Goal: Find specific page/section: Find specific page/section

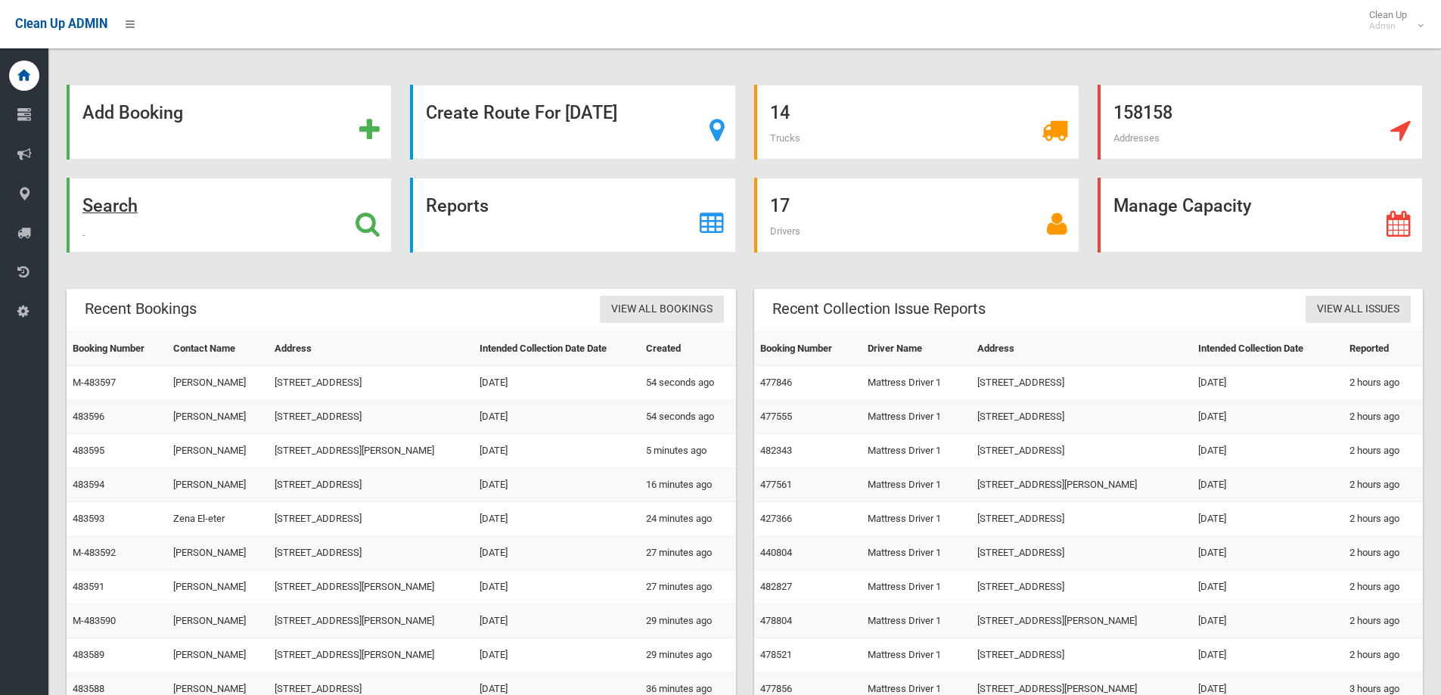
click at [254, 205] on div "Search" at bounding box center [229, 215] width 325 height 75
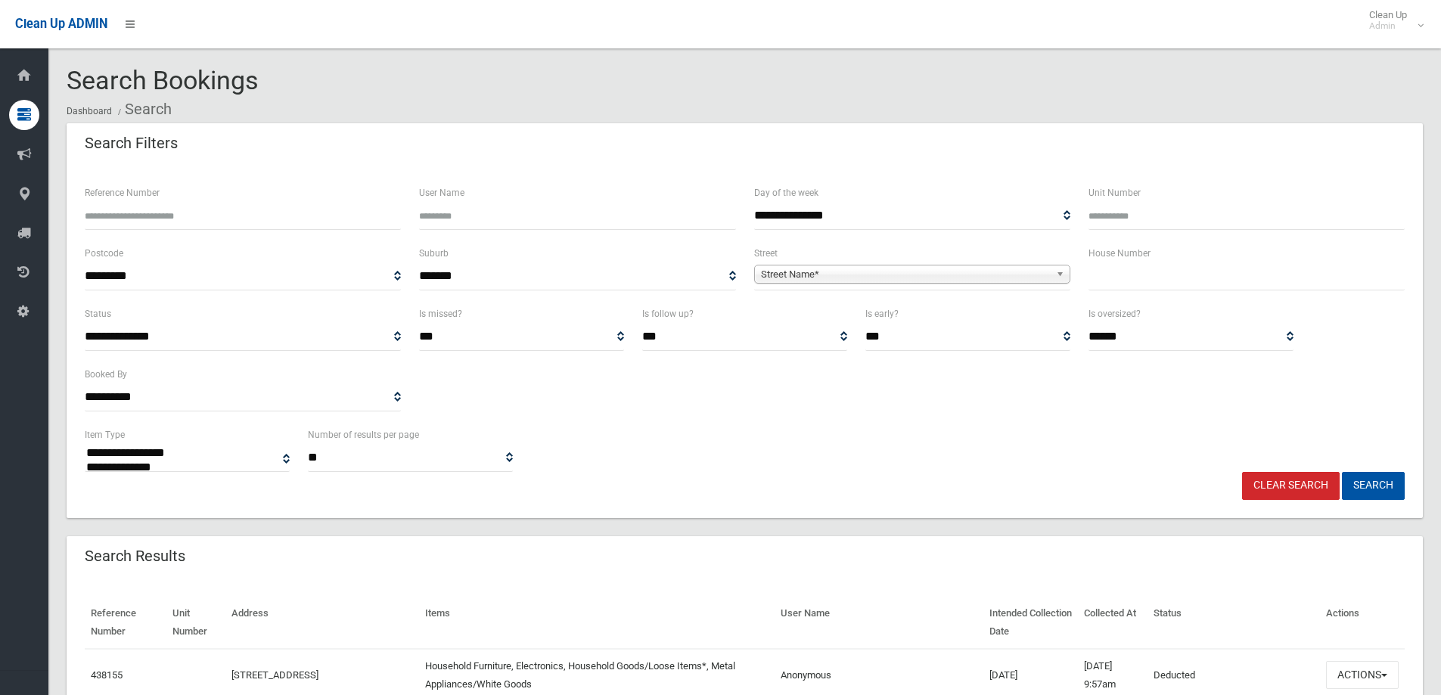
select select
click at [1120, 262] on label "House Number" at bounding box center [1120, 253] width 62 height 17
click at [1114, 284] on input "text" at bounding box center [1247, 277] width 316 height 28
type input "***"
click at [785, 281] on span "Street Name*" at bounding box center [905, 275] width 289 height 18
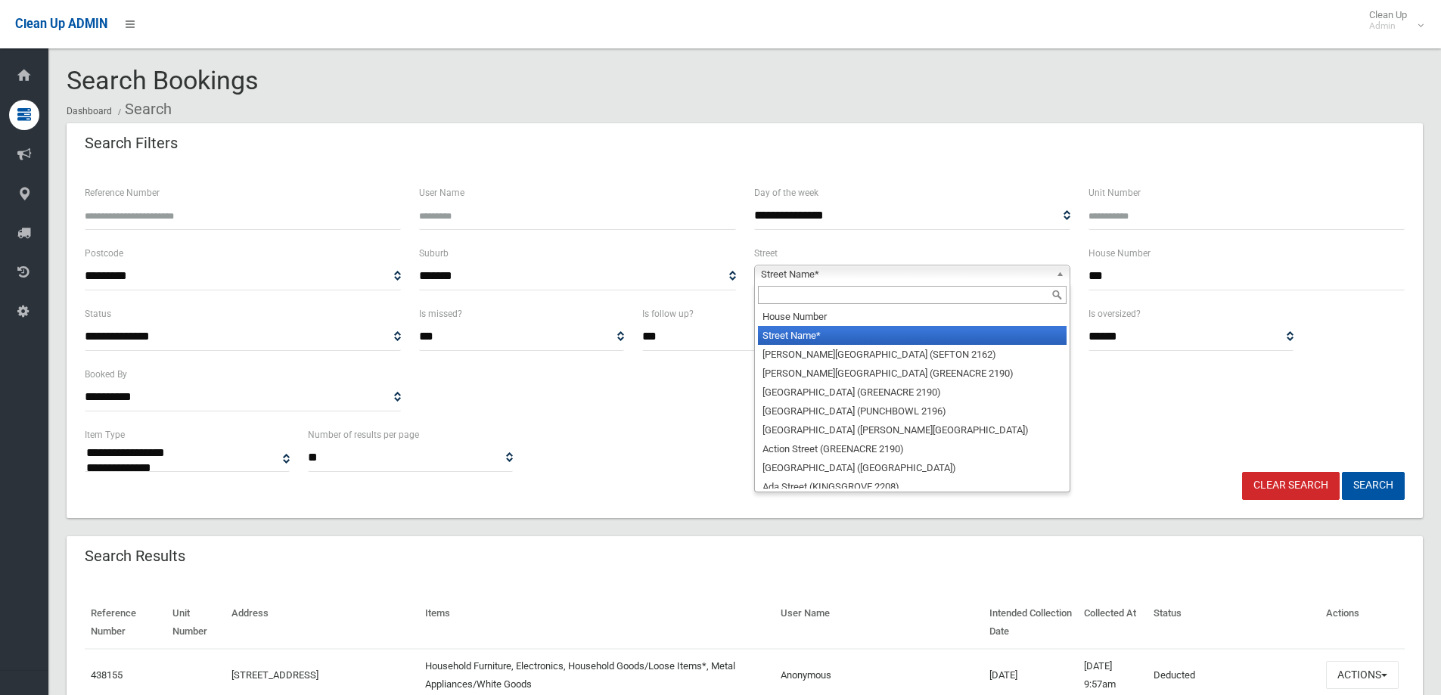
click at [787, 301] on input "text" at bounding box center [912, 295] width 309 height 18
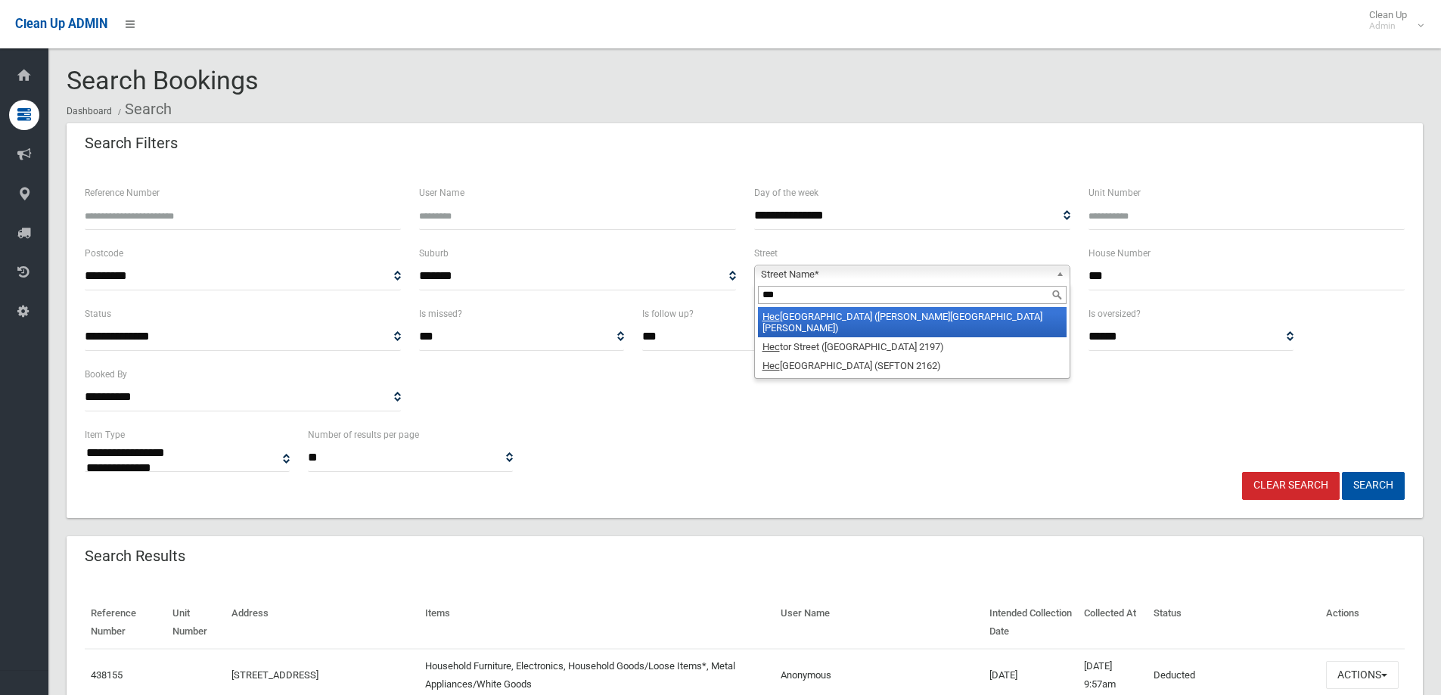
type input "***"
click at [851, 316] on li "[GEOGRAPHIC_DATA] ([PERSON_NAME][GEOGRAPHIC_DATA][PERSON_NAME])" at bounding box center [912, 322] width 309 height 30
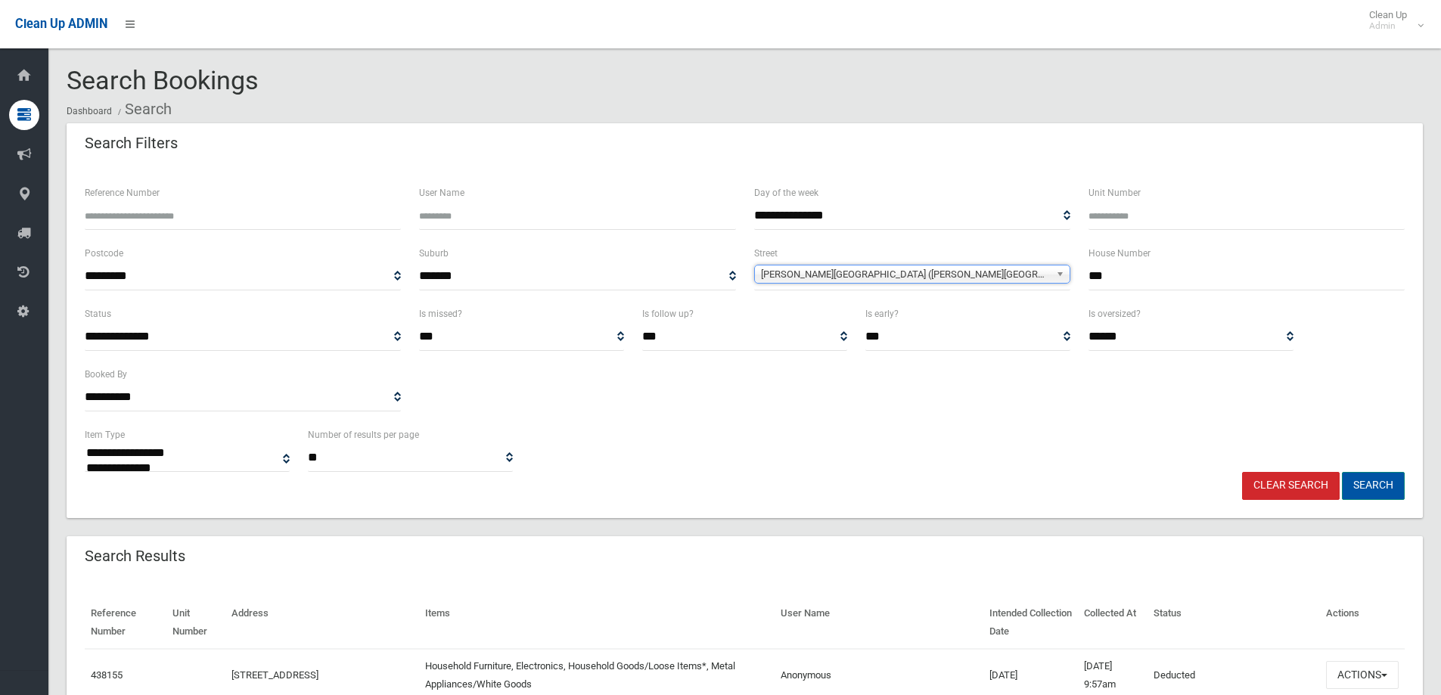
click at [1383, 484] on button "Search" at bounding box center [1373, 486] width 63 height 28
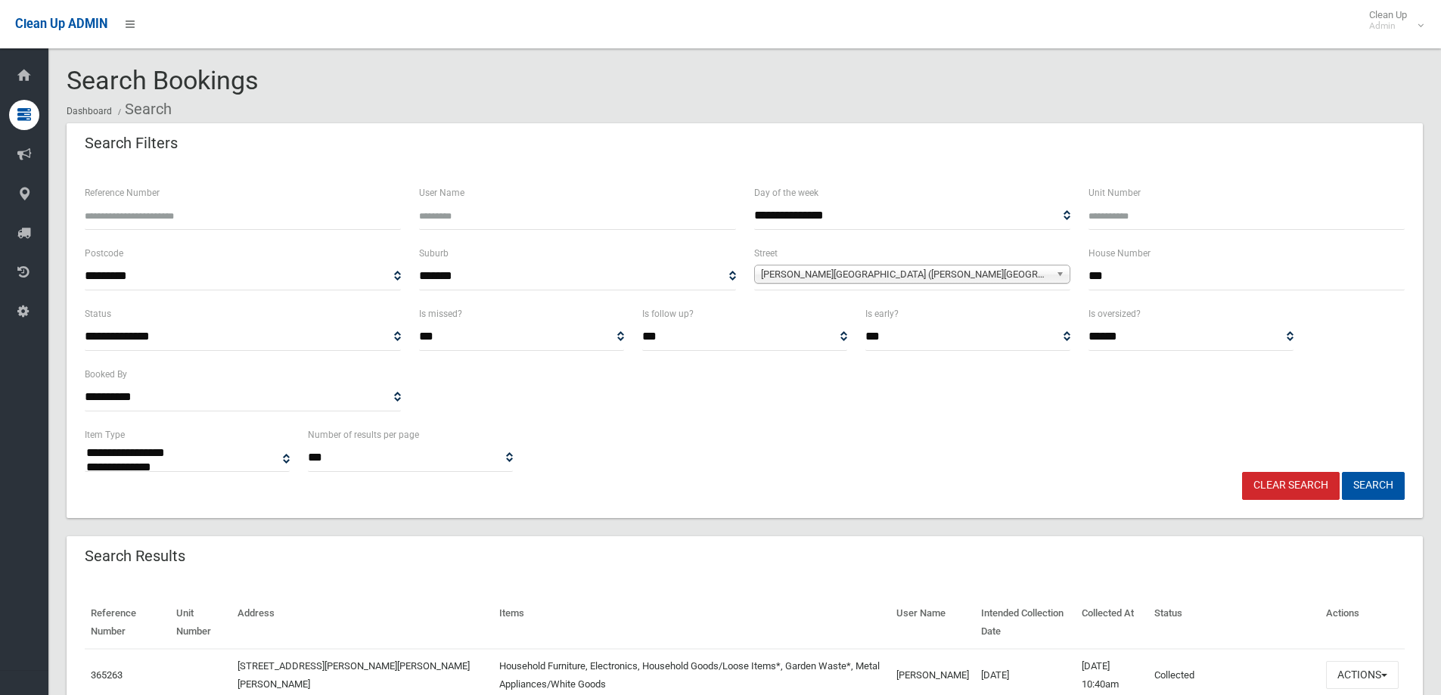
select select
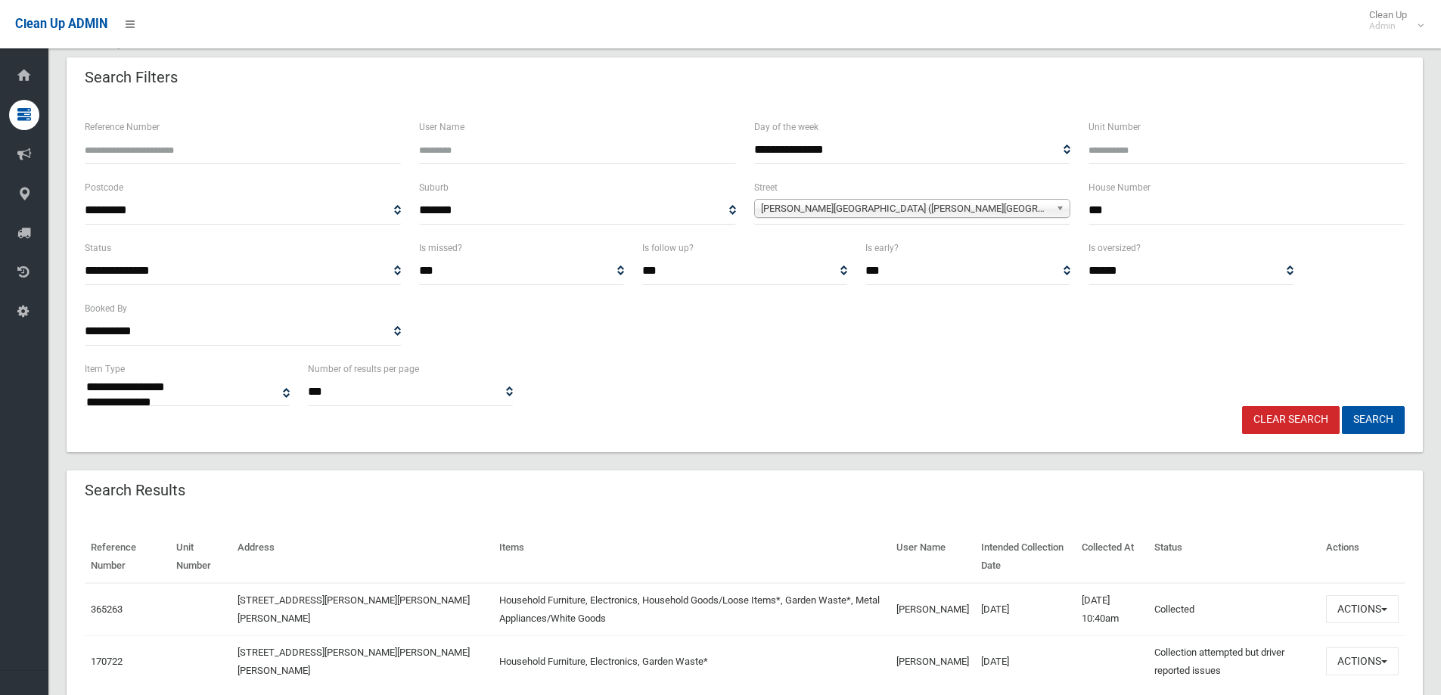
scroll to position [131, 0]
